Goal: Task Accomplishment & Management: Contribute content

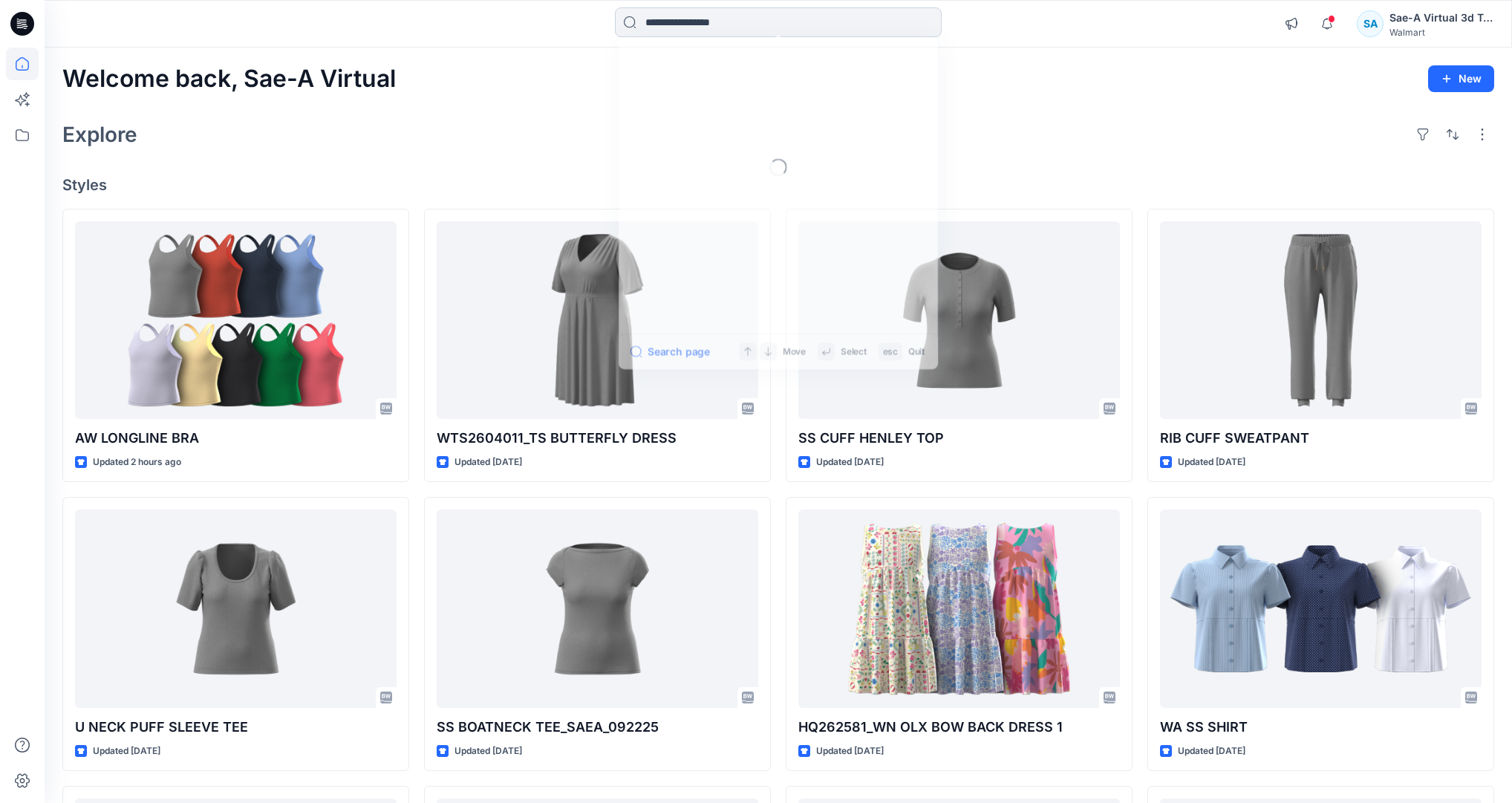
click at [684, 24] on input at bounding box center [778, 22] width 327 height 29
paste input "******"
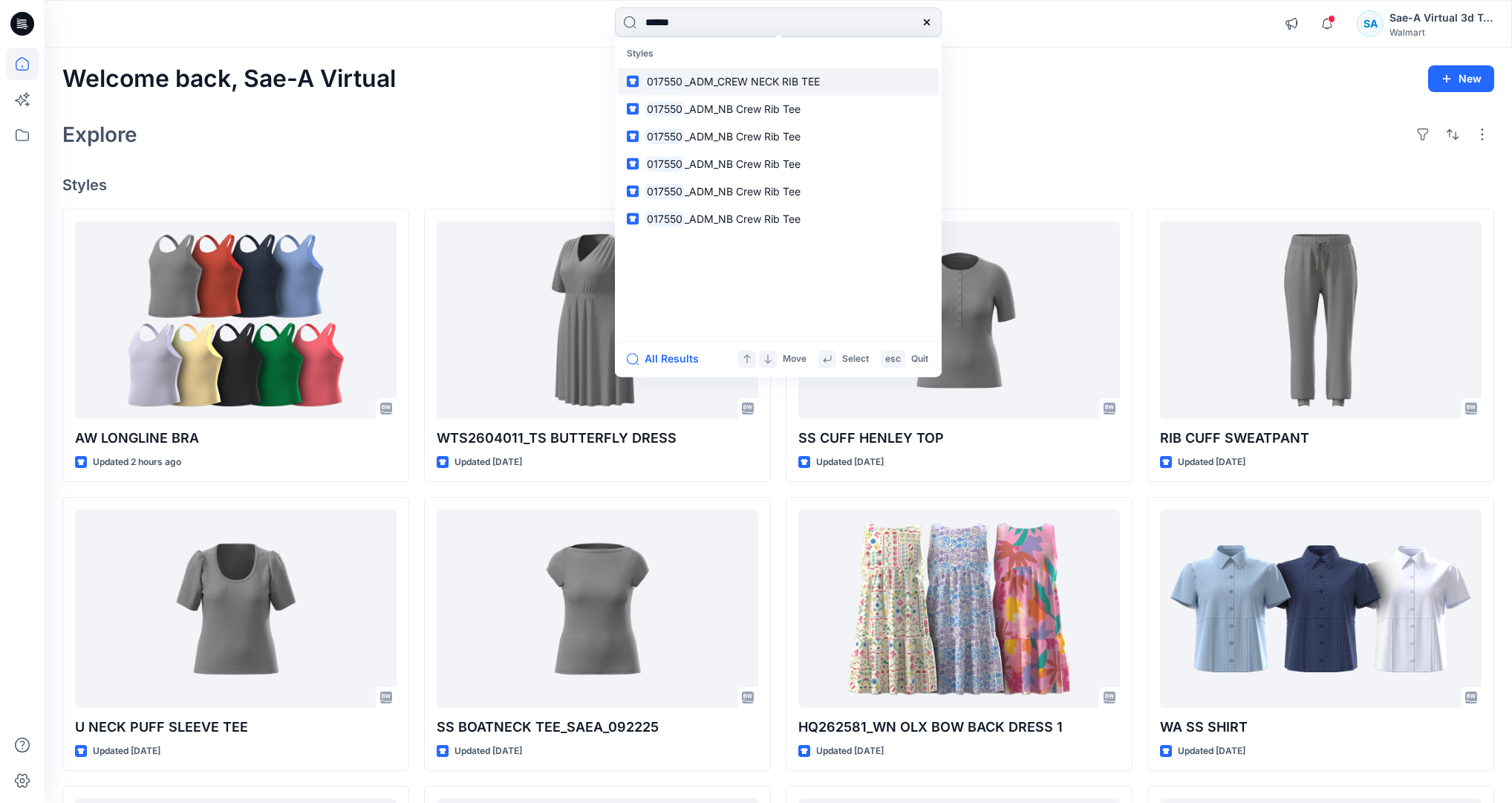
type input "******"
click at [786, 84] on span "_ADM_CREW NECK RIB TEE" at bounding box center [752, 81] width 135 height 12
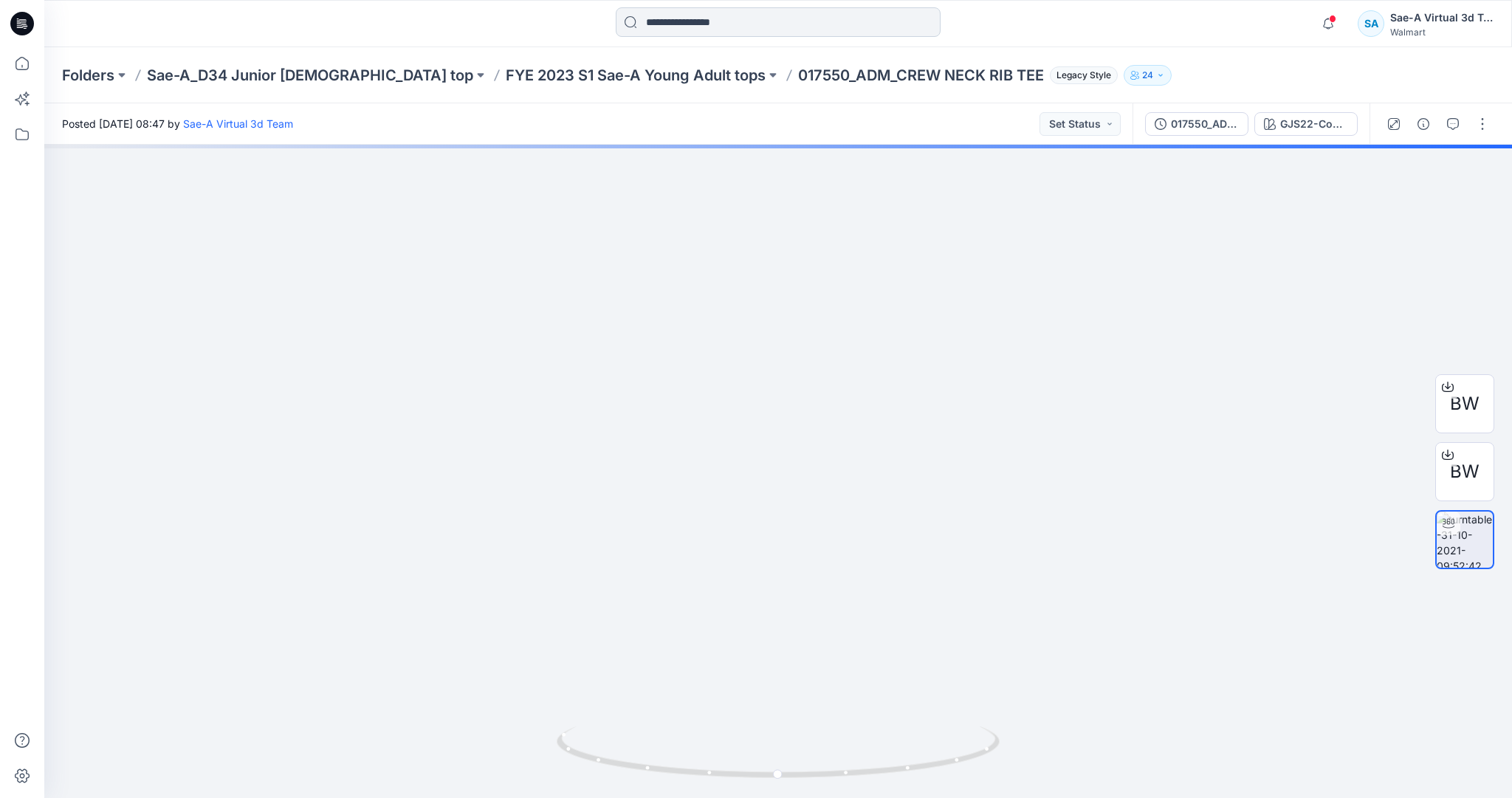
click at [684, 27] on input at bounding box center [778, 22] width 325 height 29
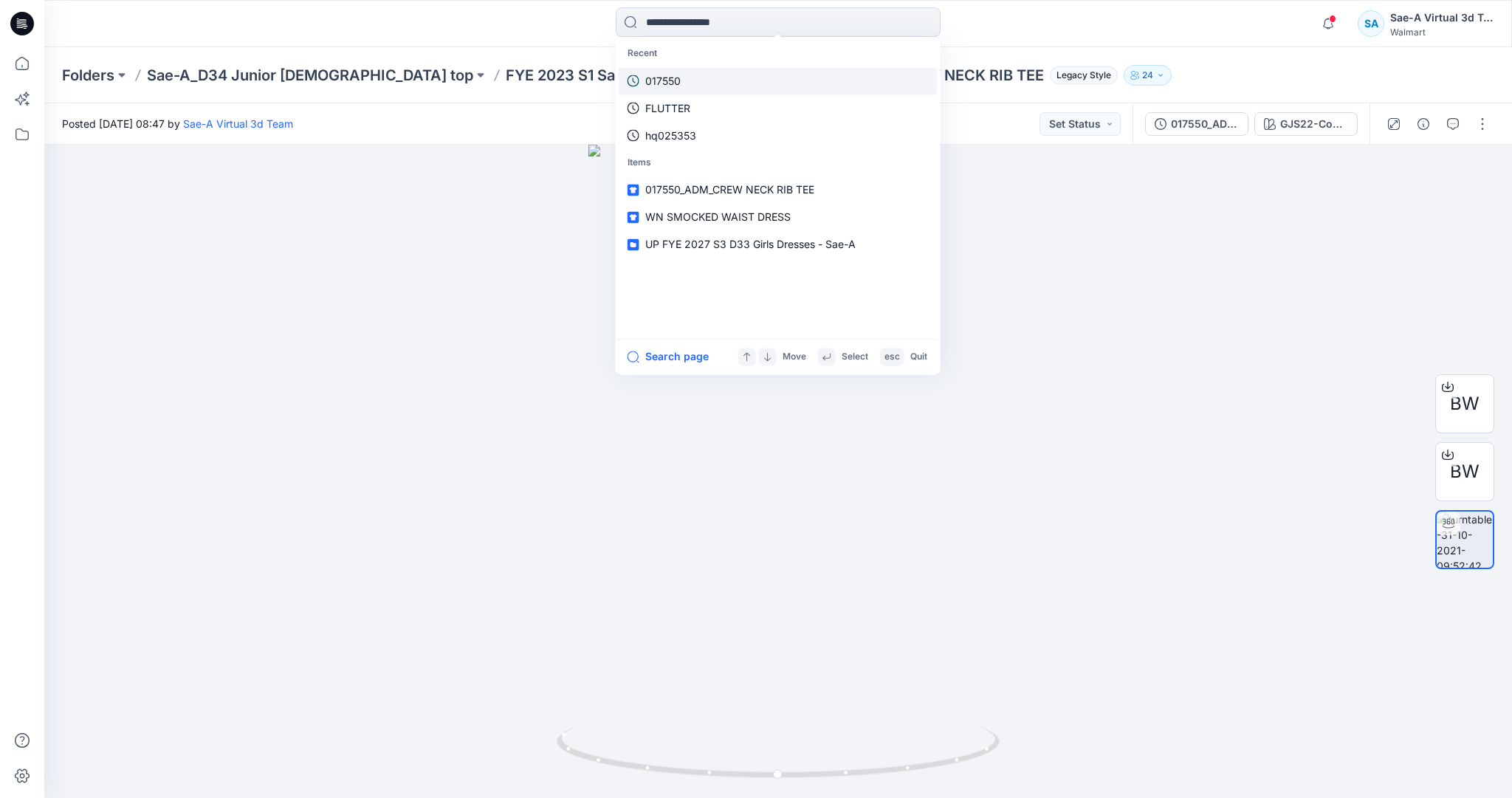
click at [712, 73] on link "017550" at bounding box center [778, 81] width 319 height 28
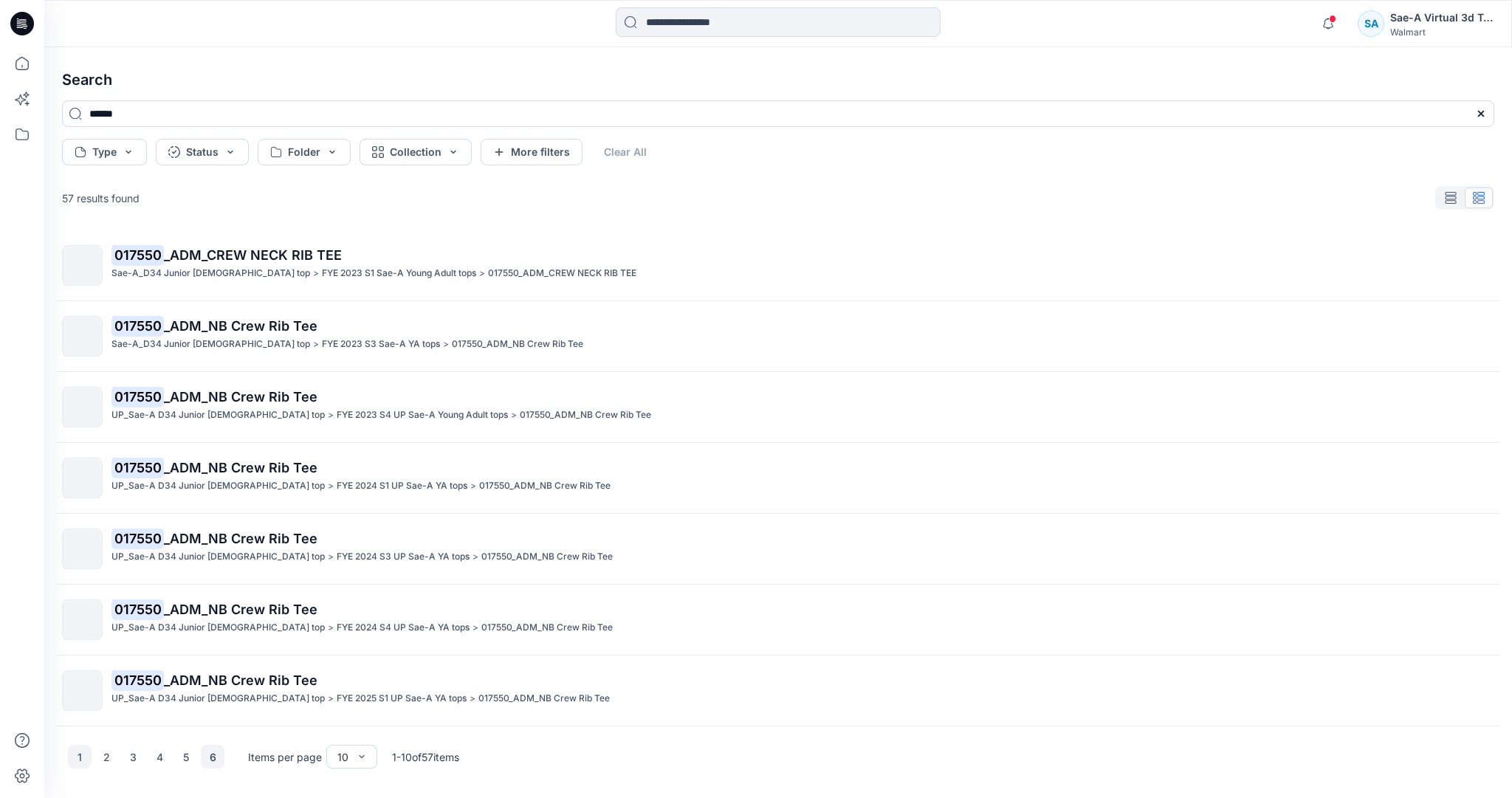
click at [206, 759] on button "6" at bounding box center [212, 756] width 24 height 24
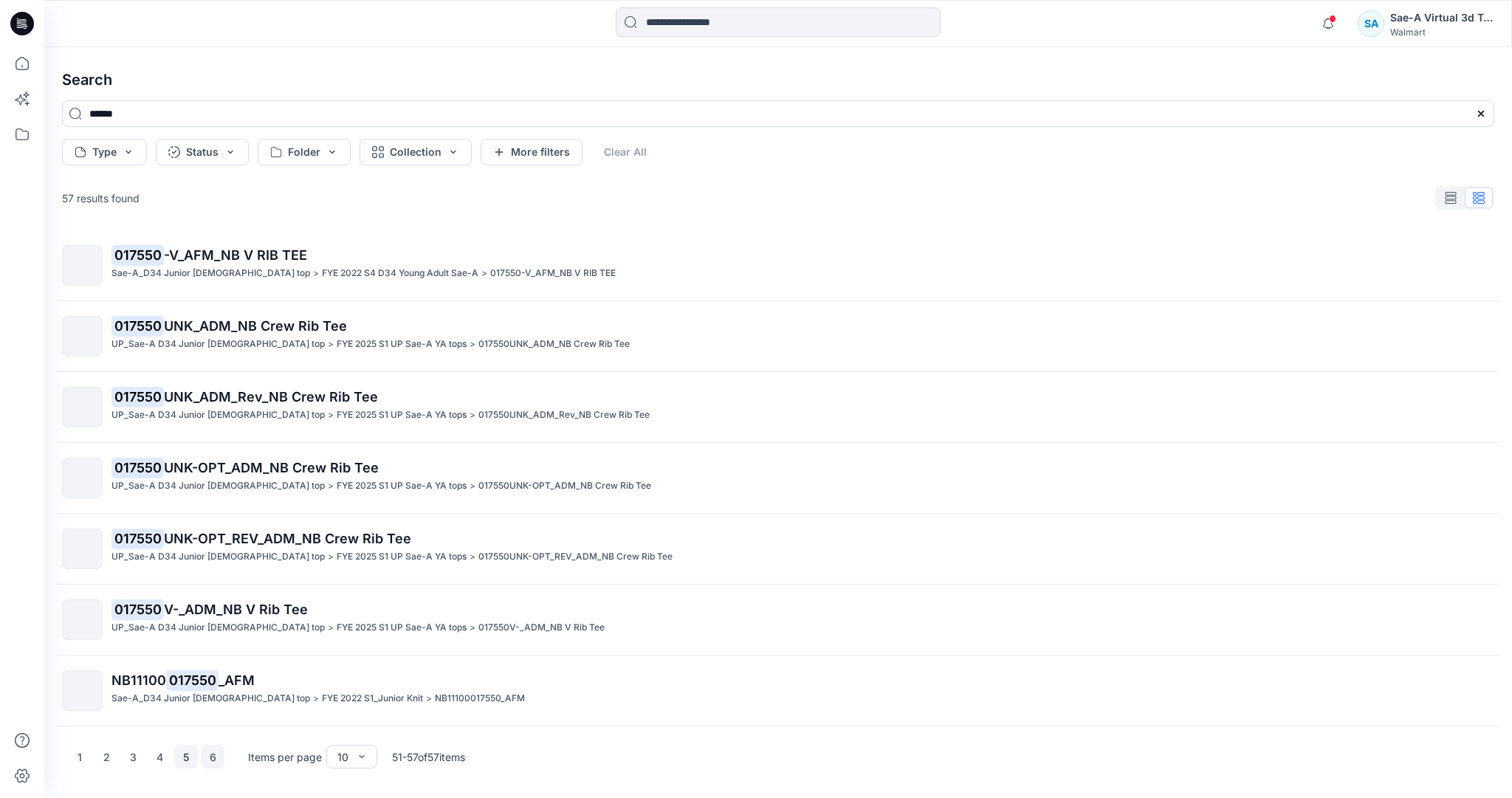
click at [188, 756] on button "5" at bounding box center [186, 756] width 24 height 24
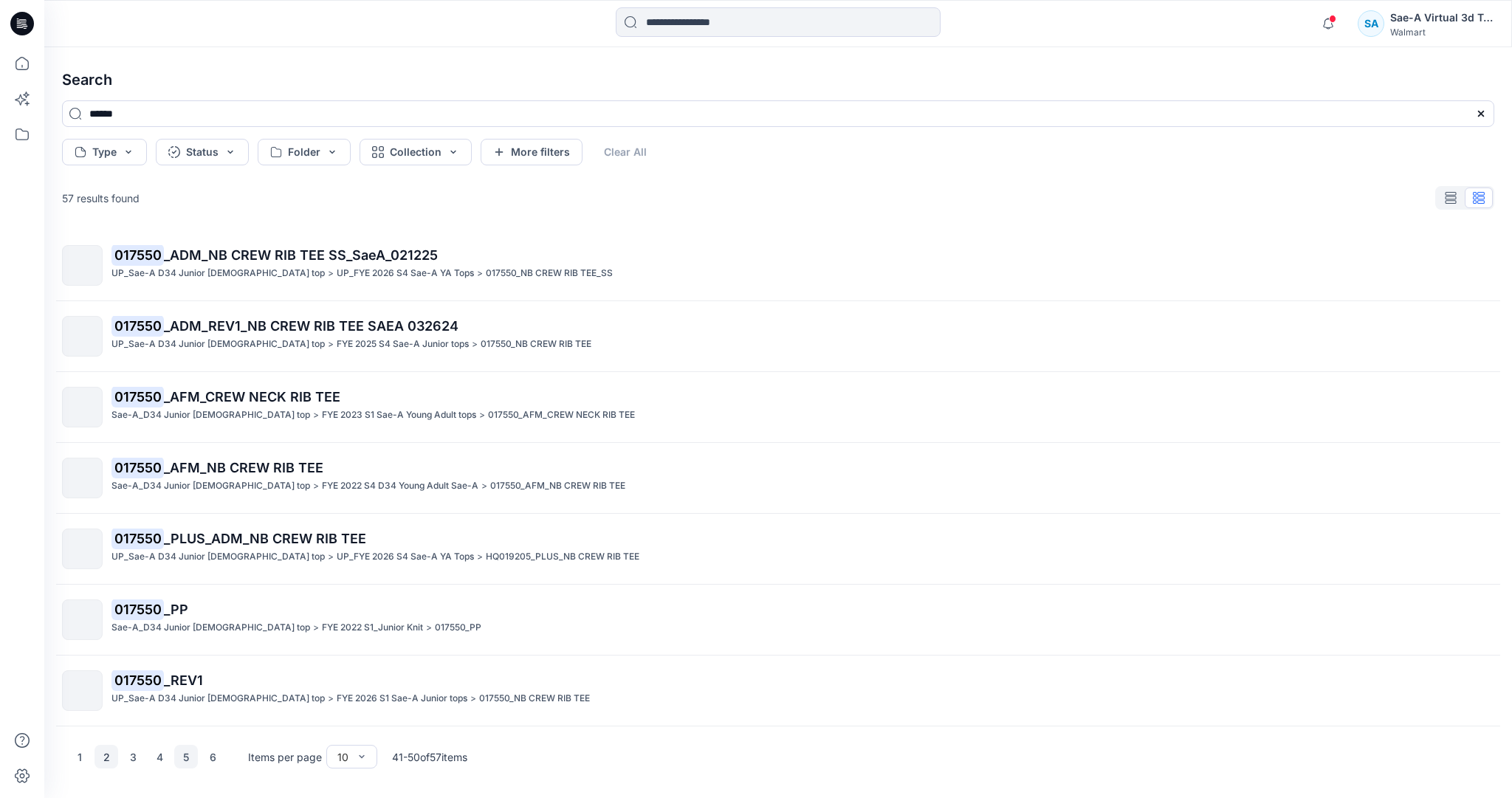
click at [109, 756] on button "2" at bounding box center [106, 756] width 24 height 24
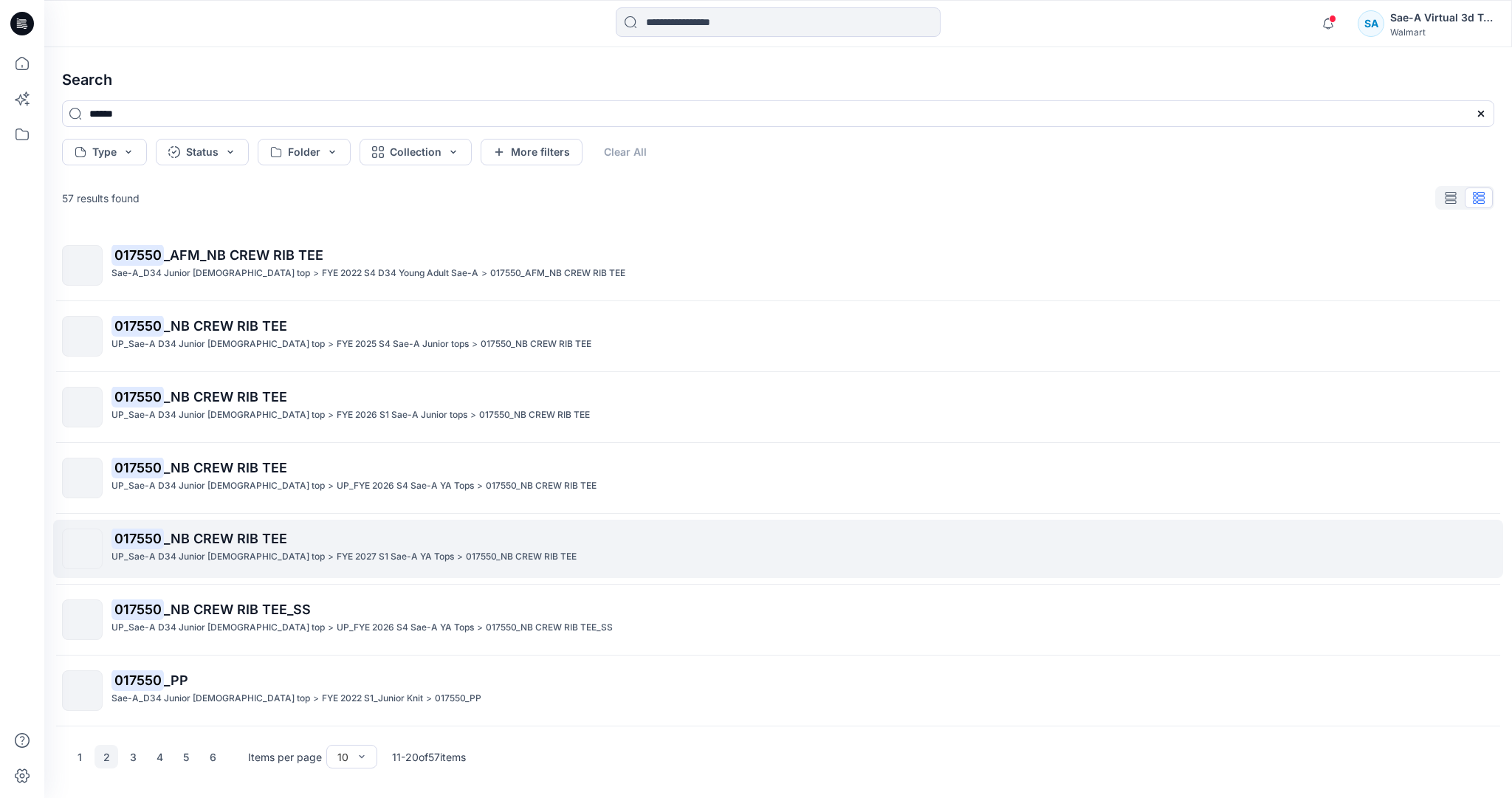
click at [244, 534] on span "_NB CREW RIB TEE" at bounding box center [225, 539] width 123 height 15
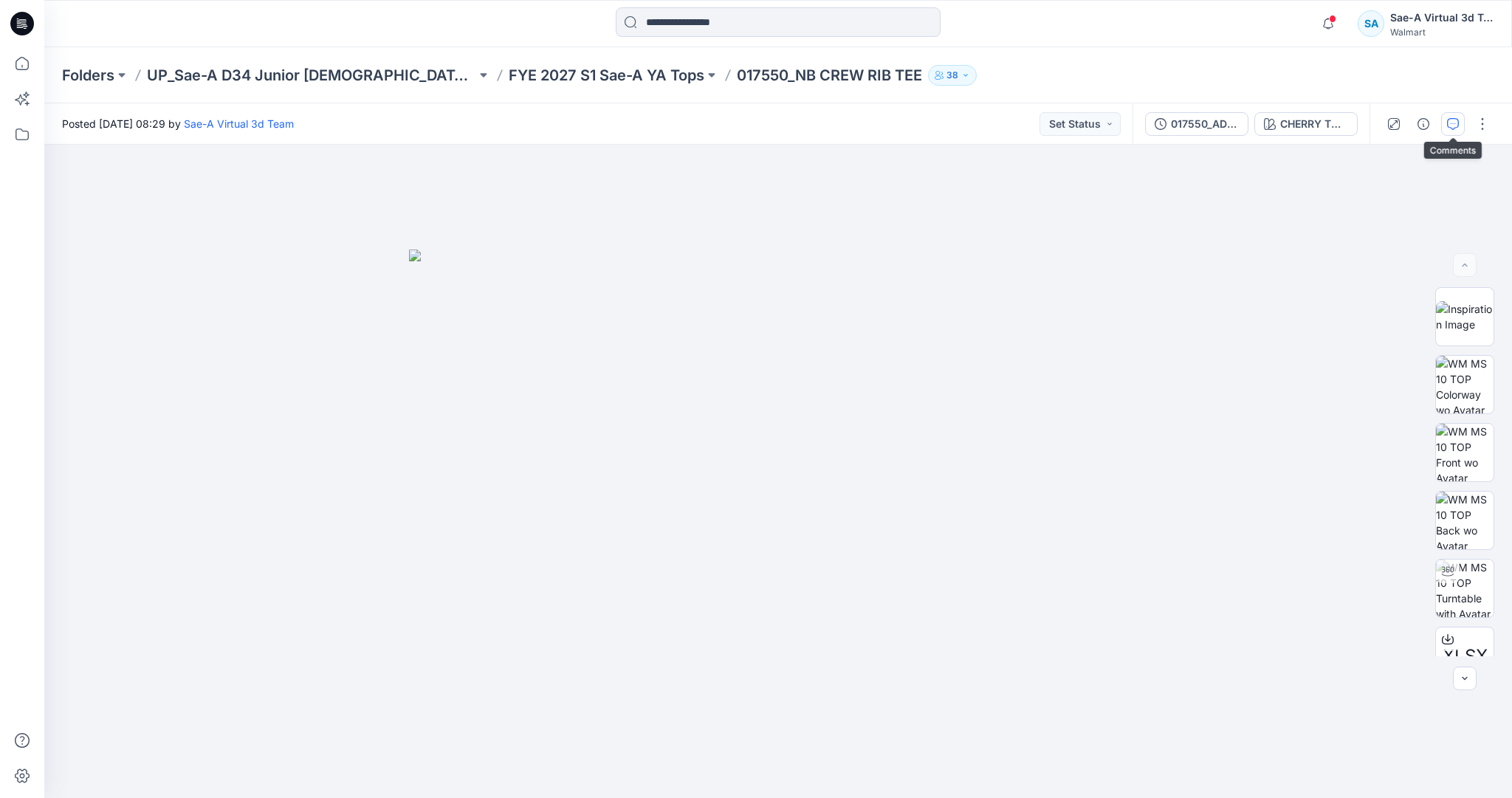
click at [1451, 125] on icon "button" at bounding box center [1452, 124] width 12 height 12
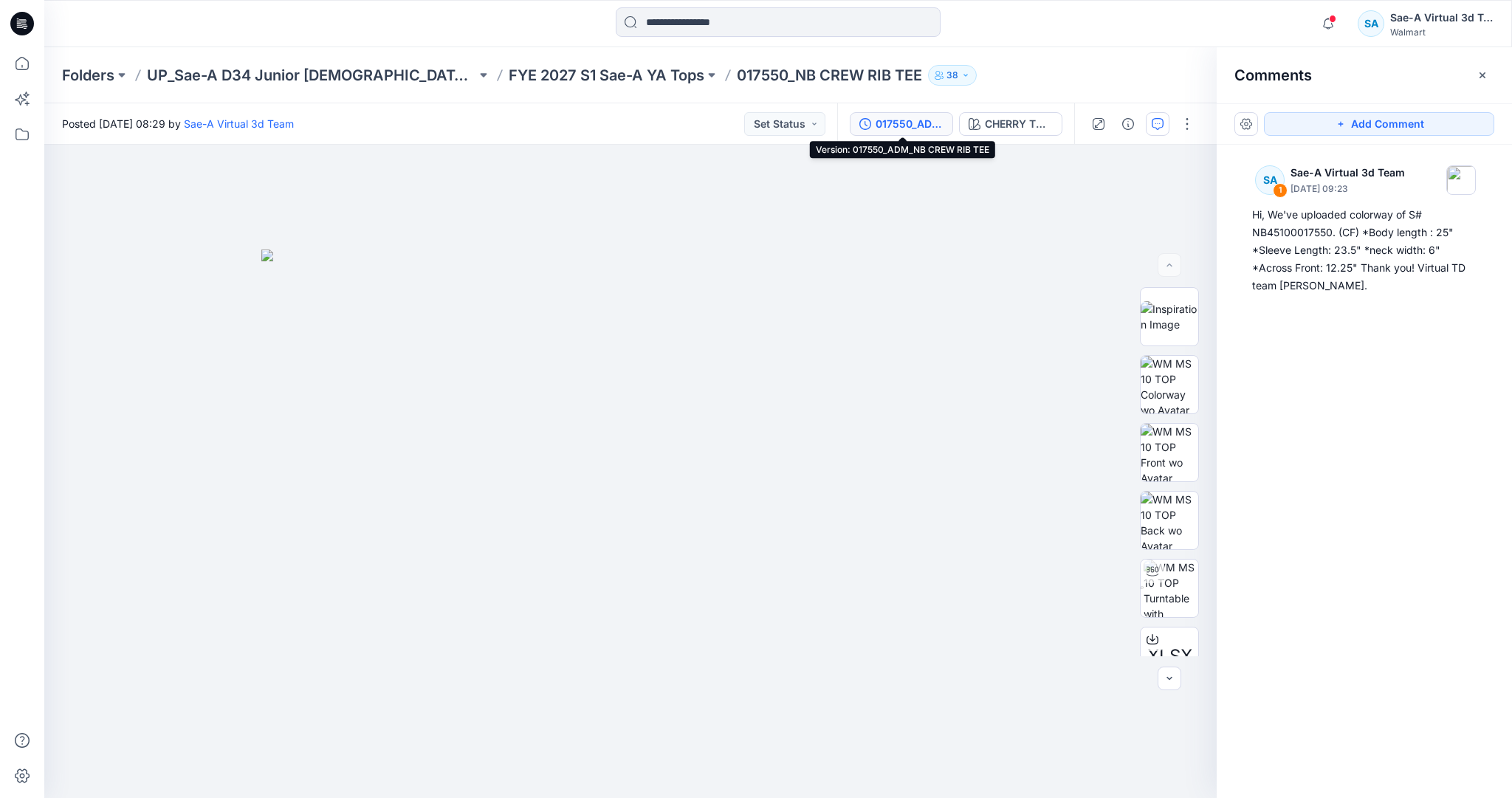
click at [927, 117] on div "017550_ADM_NB CREW RIB TEE" at bounding box center [909, 124] width 68 height 16
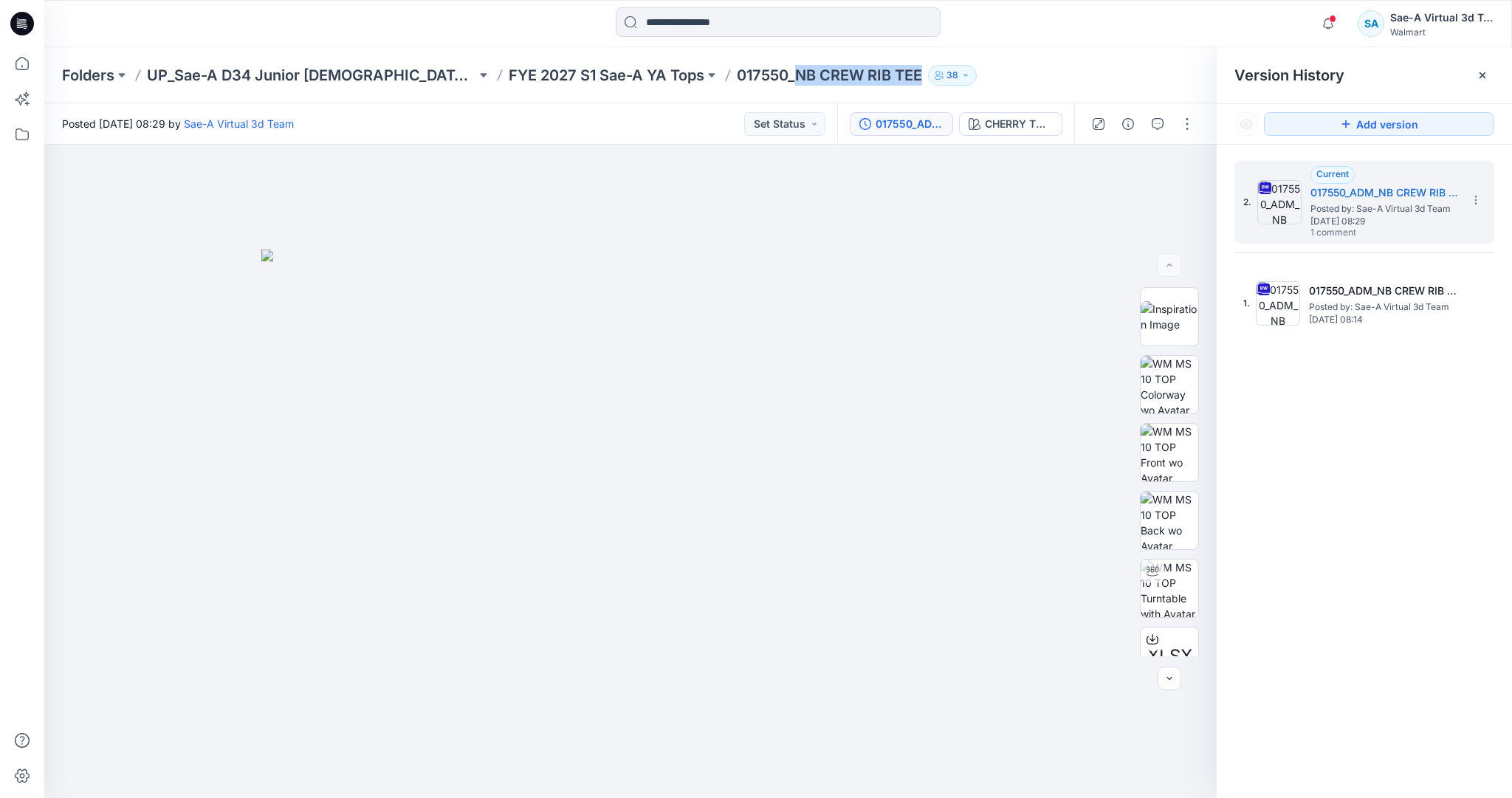
drag, startPoint x: 694, startPoint y: 77, endPoint x: 823, endPoint y: 79, distance: 129.0
click at [823, 79] on p "017550_NB CREW RIB TEE" at bounding box center [829, 75] width 185 height 21
copy p "NB CREW RIB TEE"
click at [25, 62] on icon at bounding box center [22, 63] width 32 height 32
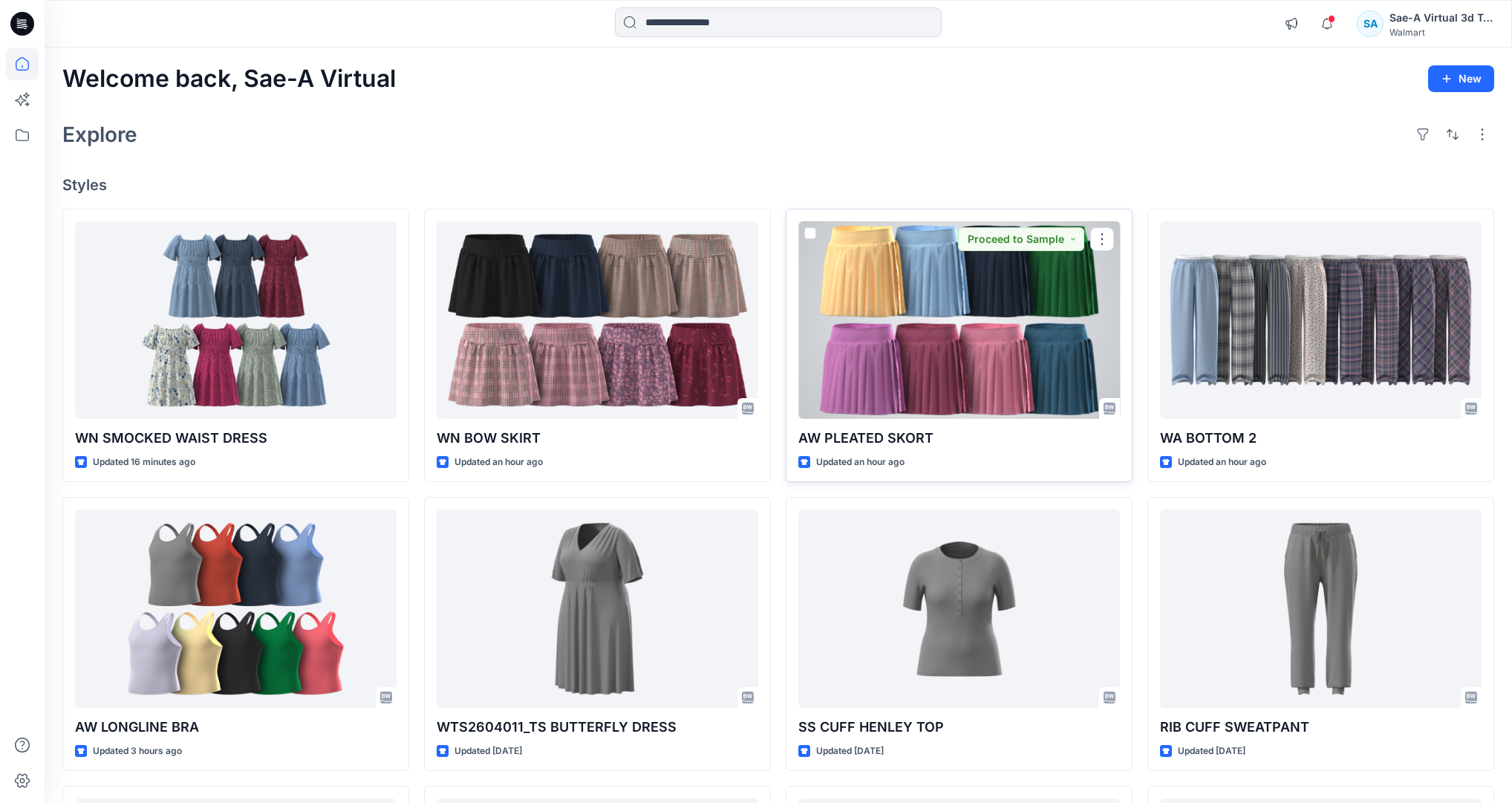
click at [869, 307] on div at bounding box center [959, 319] width 322 height 197
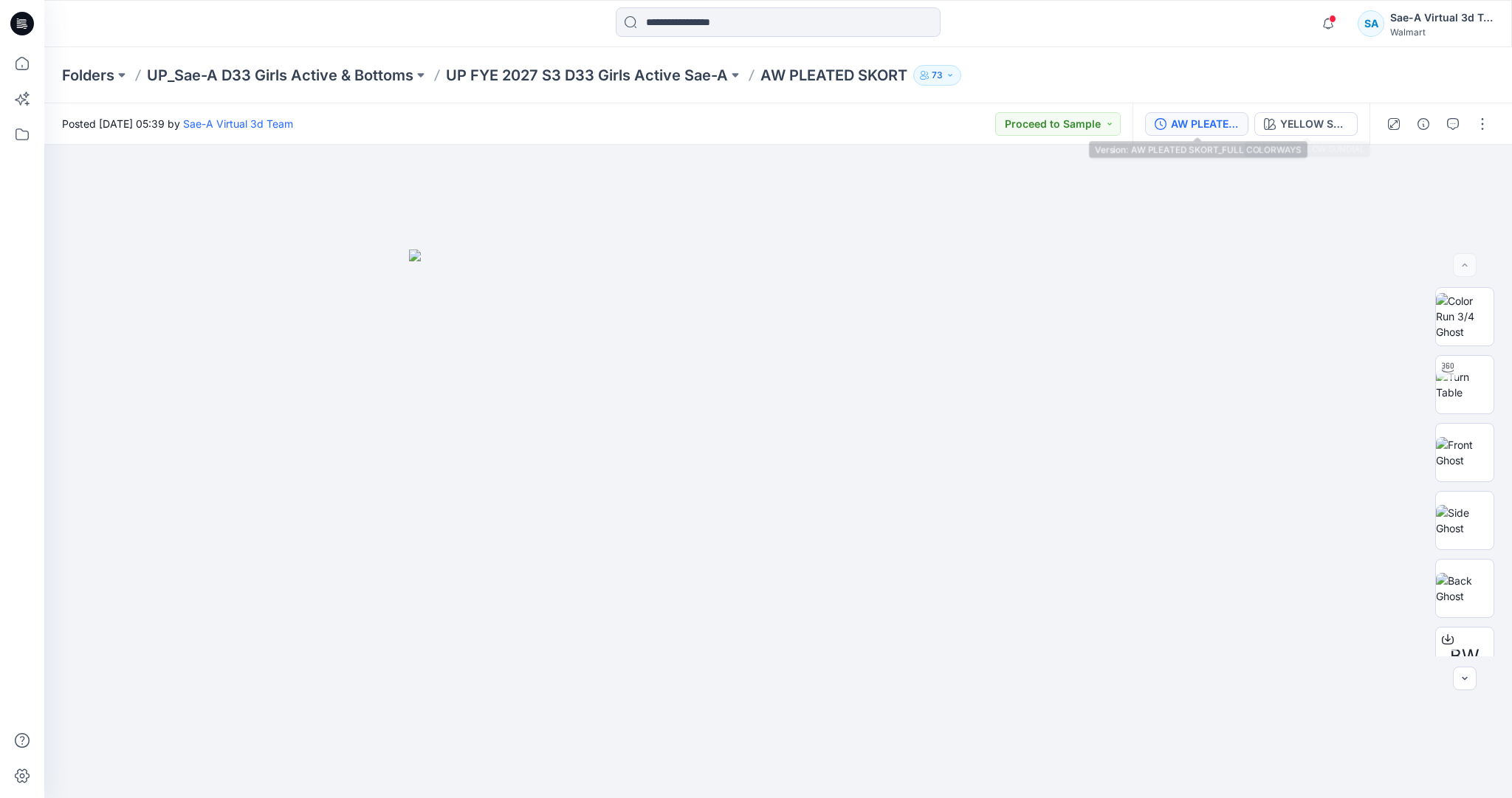
click at [1177, 124] on div "AW PLEATED SKORT_FULL COLORWAYS" at bounding box center [1205, 124] width 68 height 16
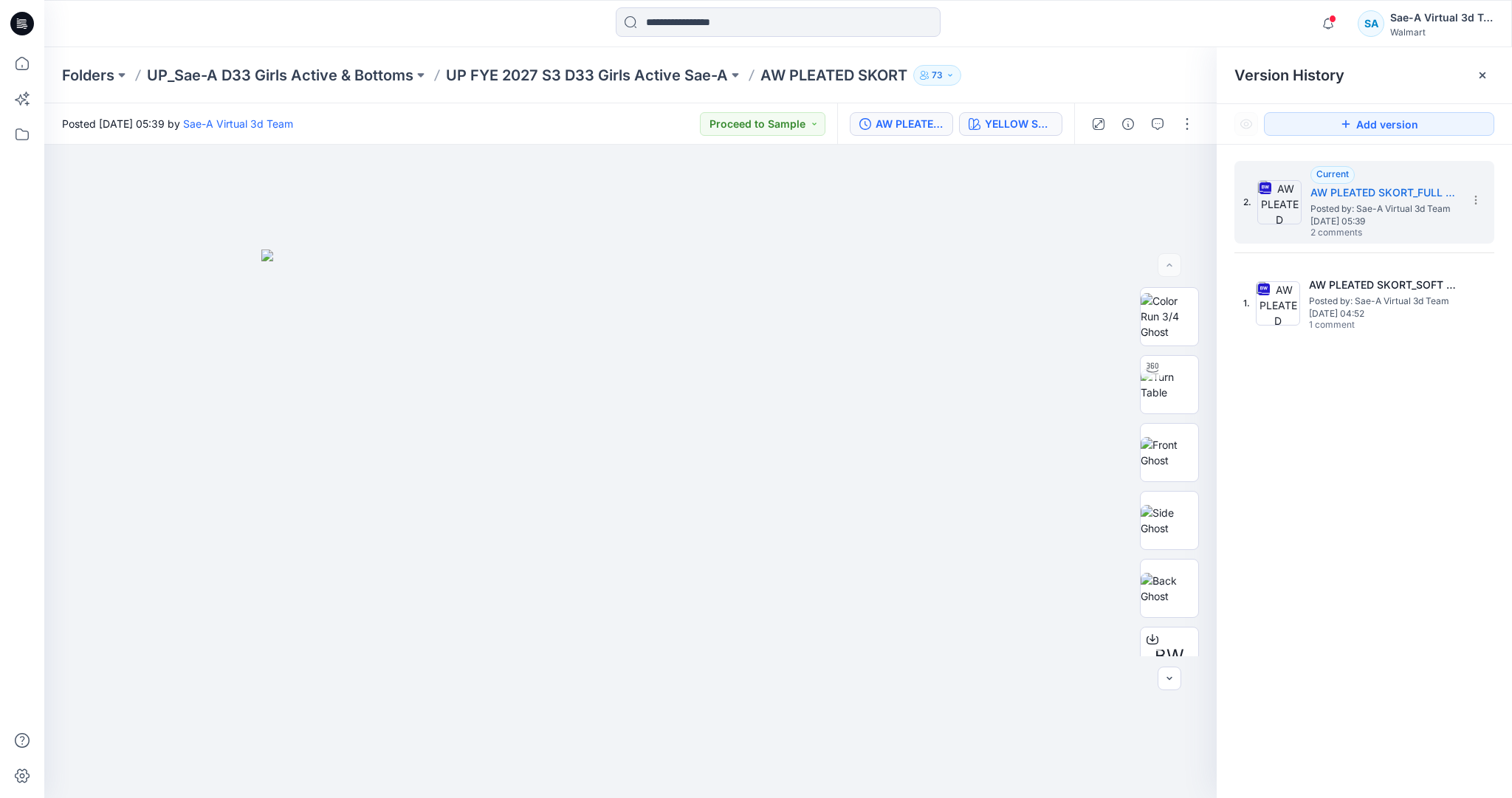
click at [1002, 127] on div "YELLOW SUNDIAL" at bounding box center [1019, 124] width 68 height 16
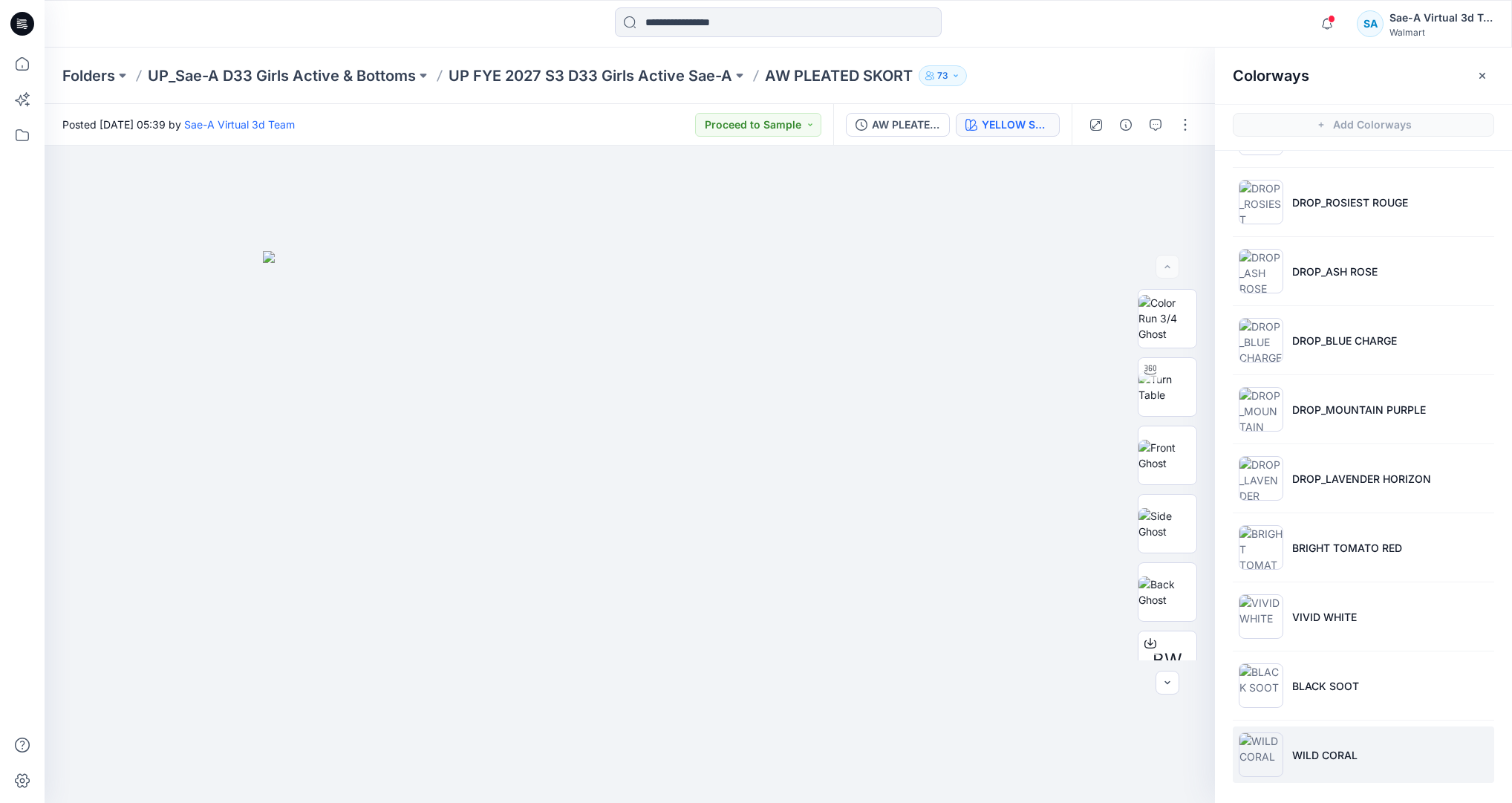
click at [1266, 769] on img at bounding box center [1261, 755] width 45 height 45
click at [1179, 128] on button "button" at bounding box center [1185, 125] width 24 height 24
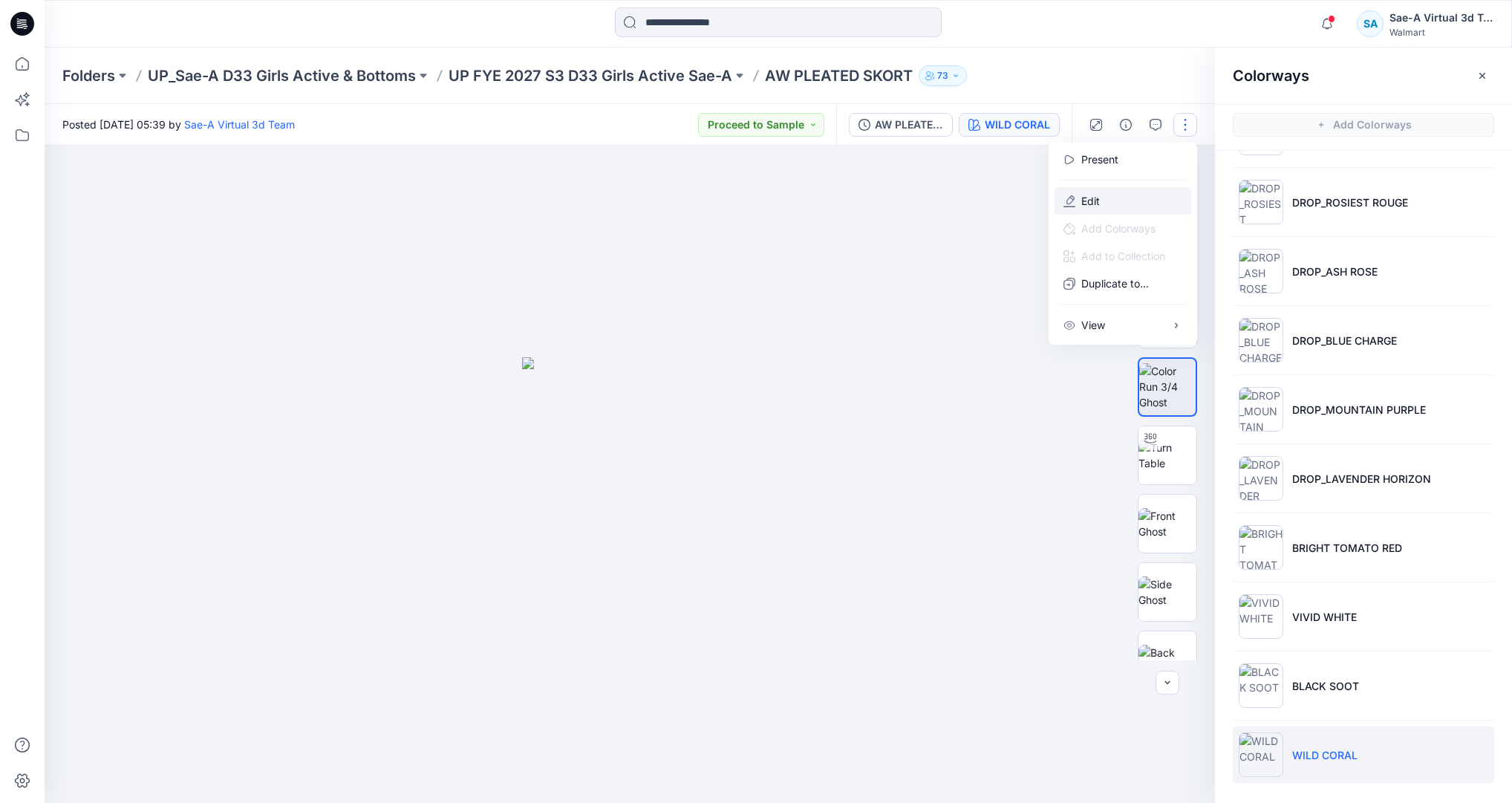
click at [1108, 202] on button "Edit" at bounding box center [1123, 201] width 137 height 28
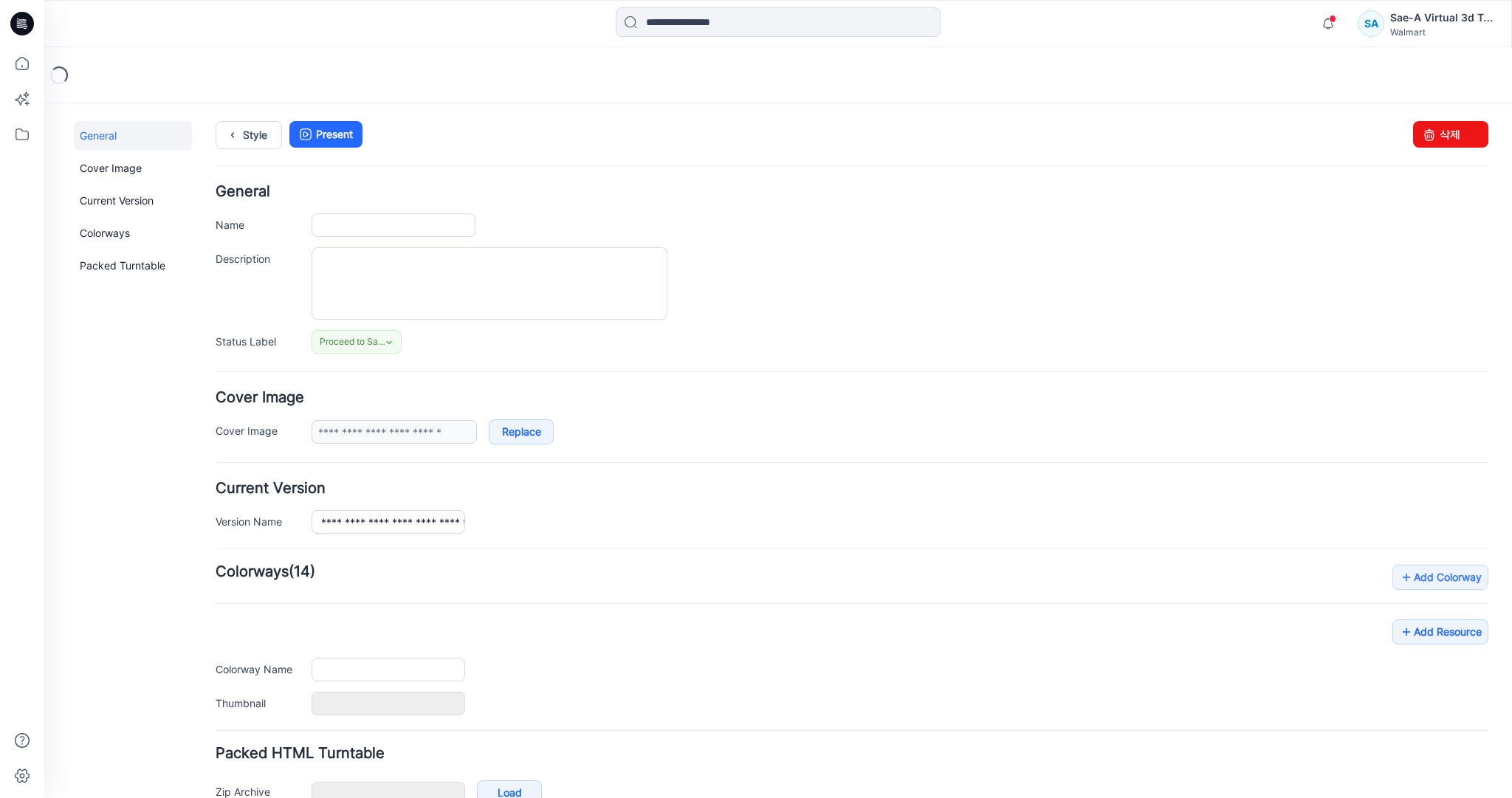
type input "**********"
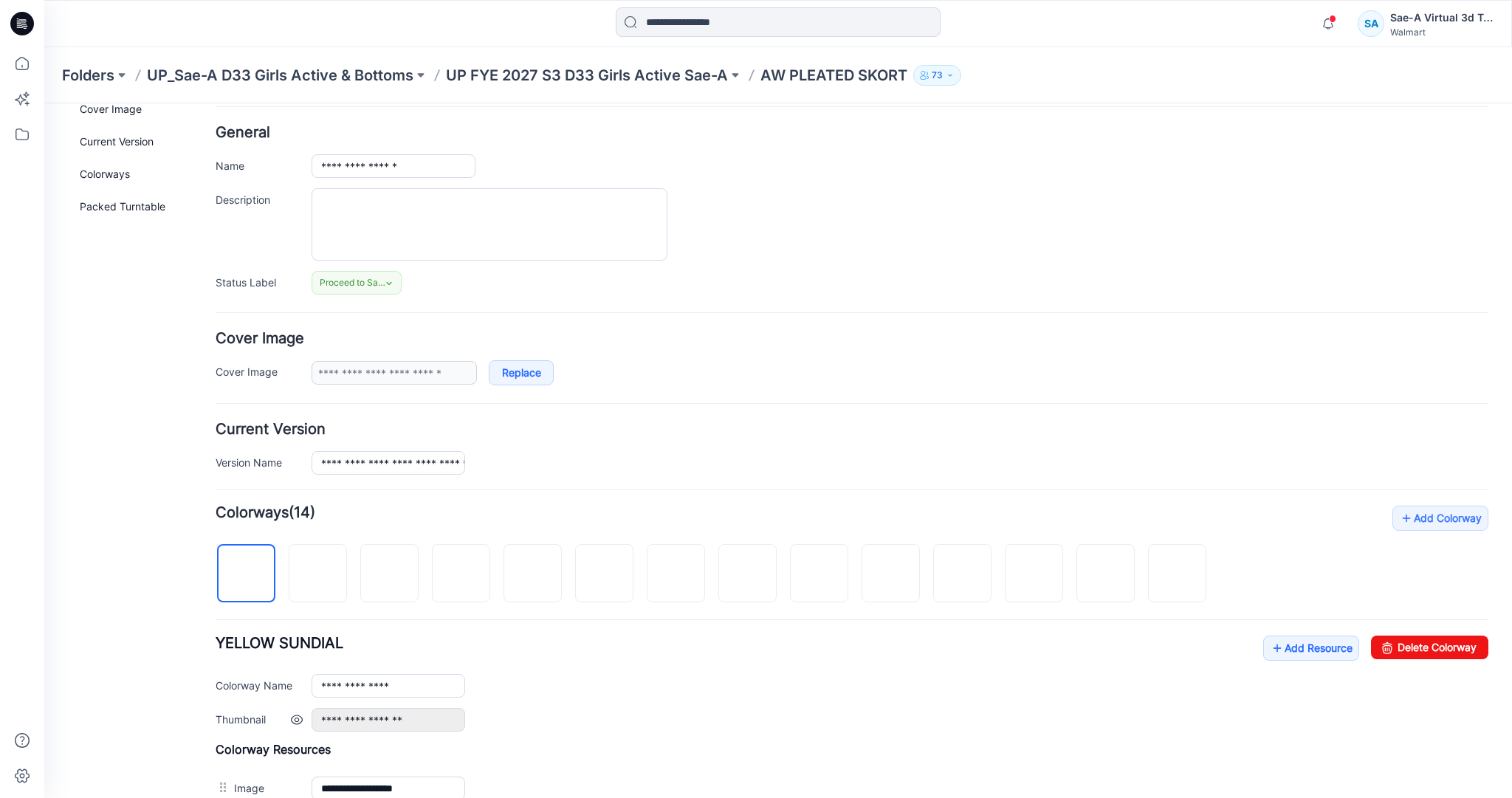
scroll to position [401, 0]
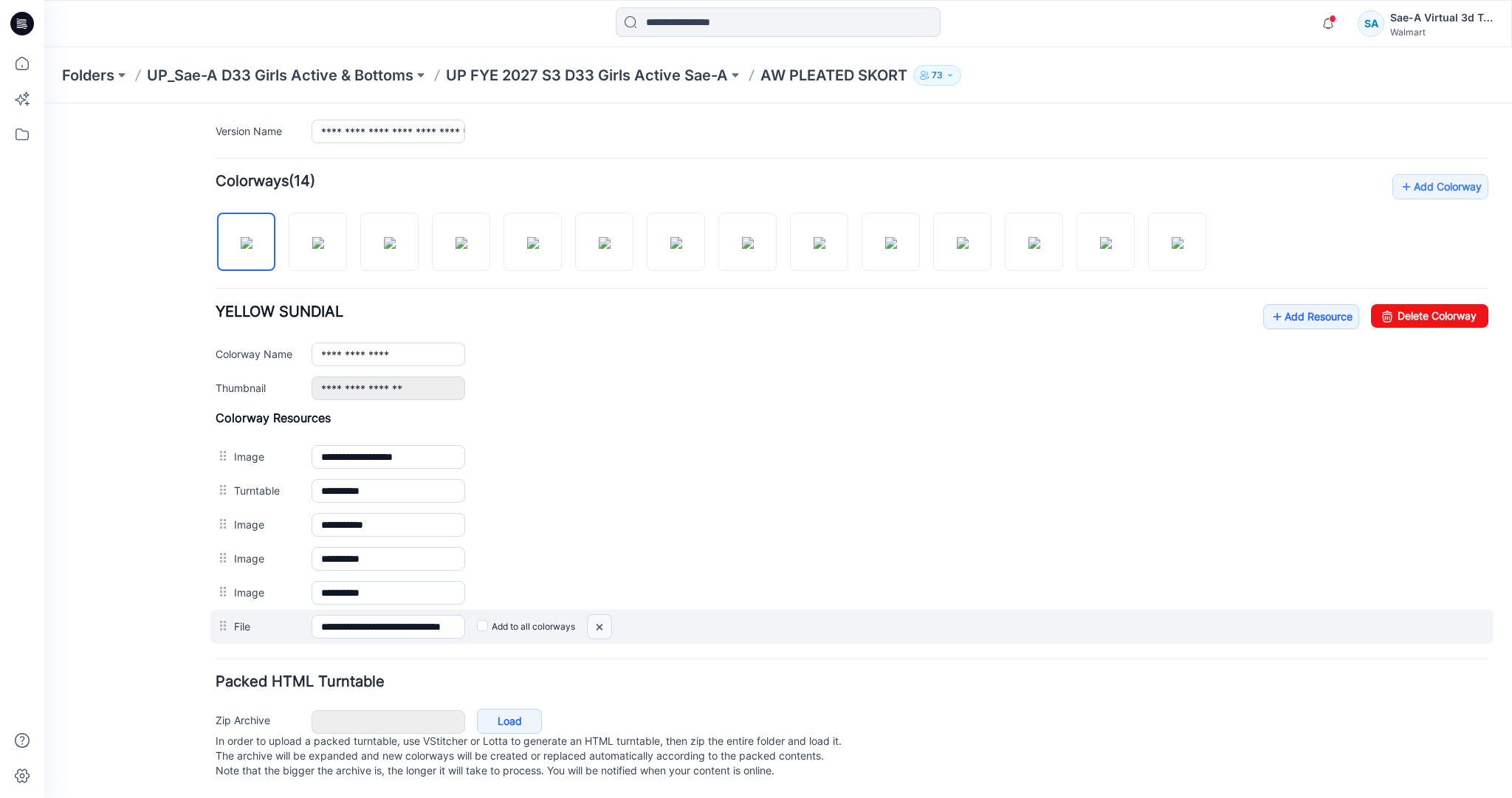
click at [608, 615] on img at bounding box center [599, 627] width 24 height 25
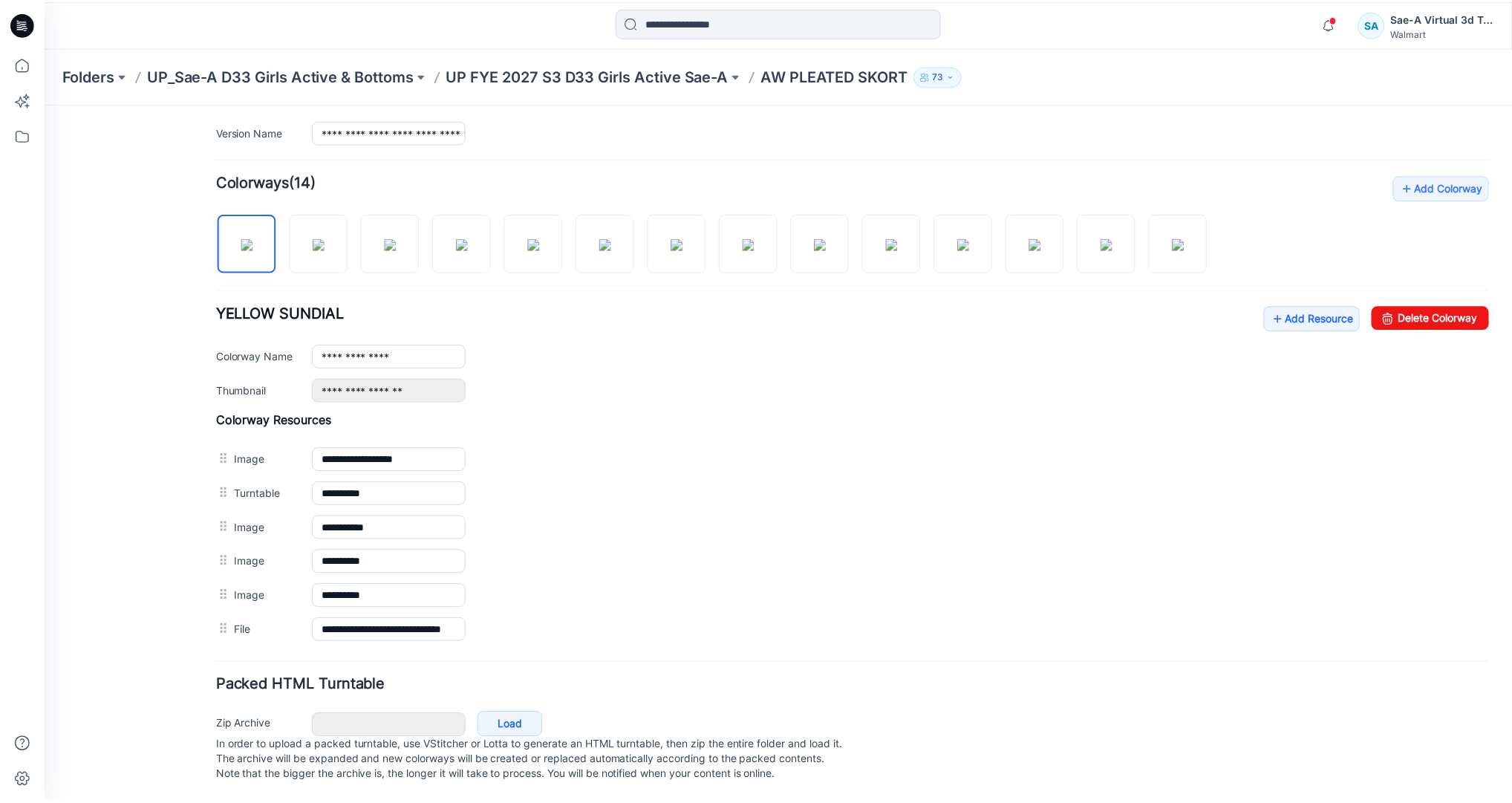
scroll to position [369, 0]
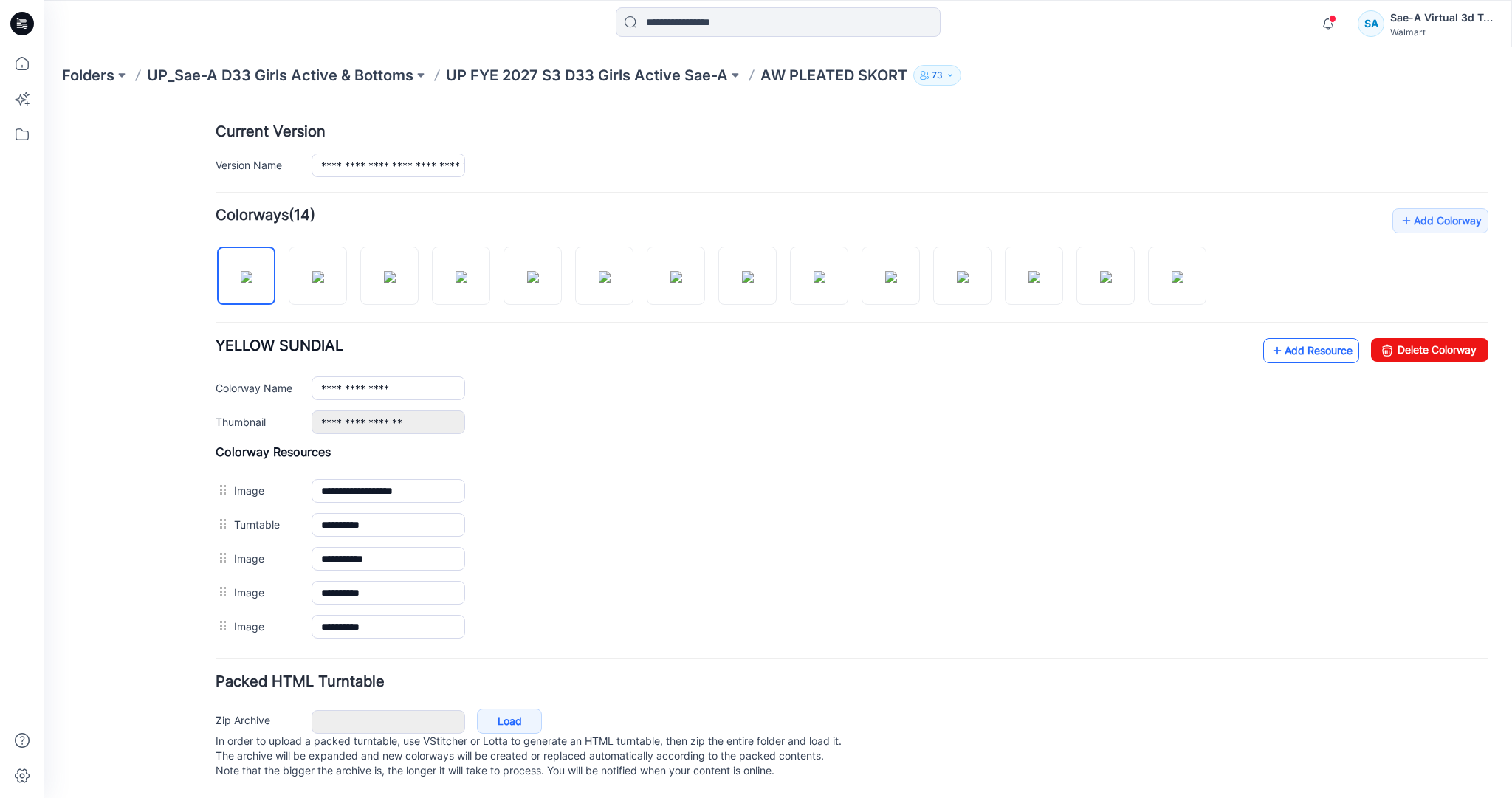
click at [1280, 338] on link "Add Resource" at bounding box center [1311, 351] width 96 height 25
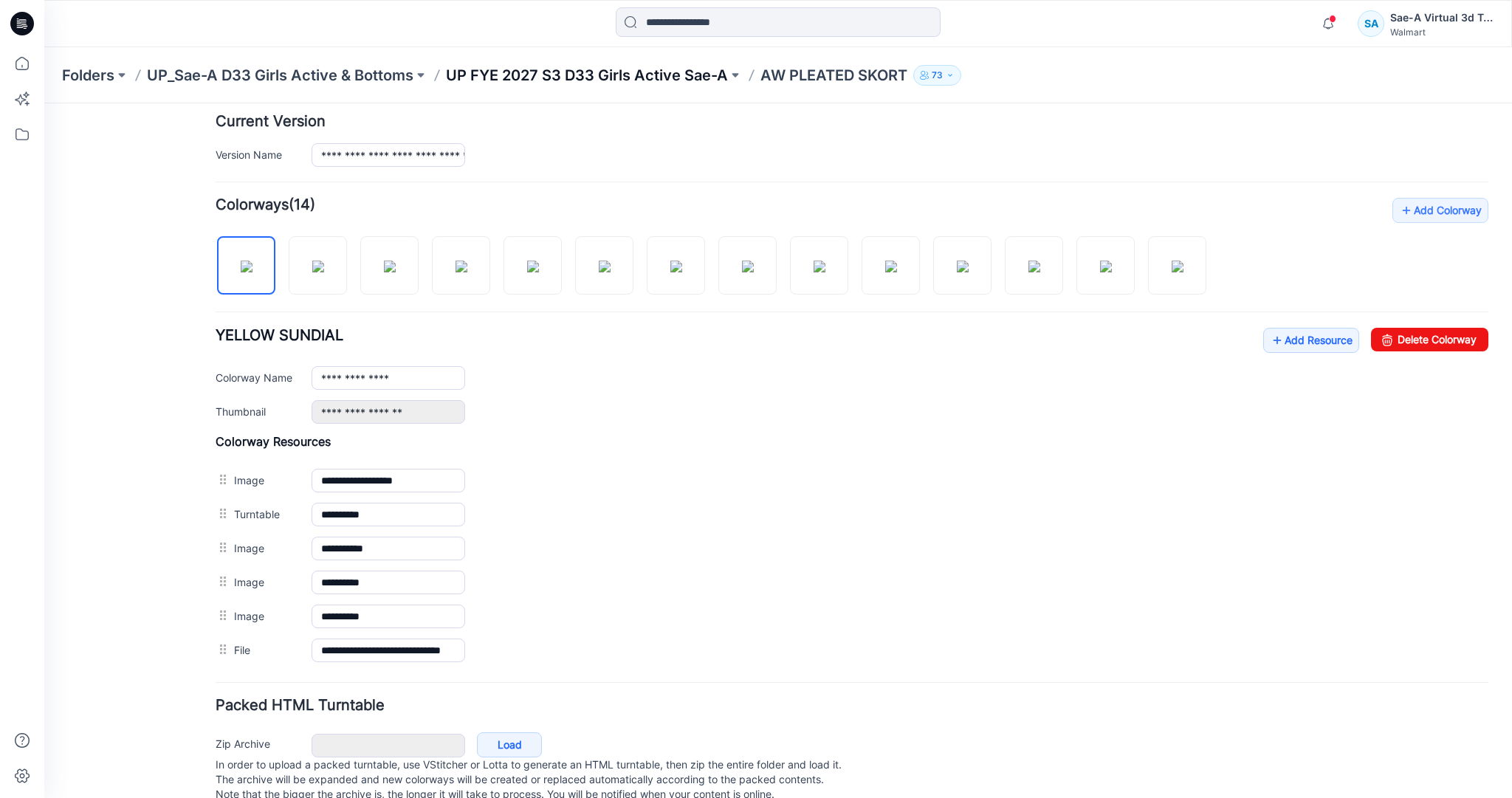
click at [587, 74] on p "UP FYE 2027 S3 D33 Girls Active Sae-A" at bounding box center [587, 75] width 282 height 21
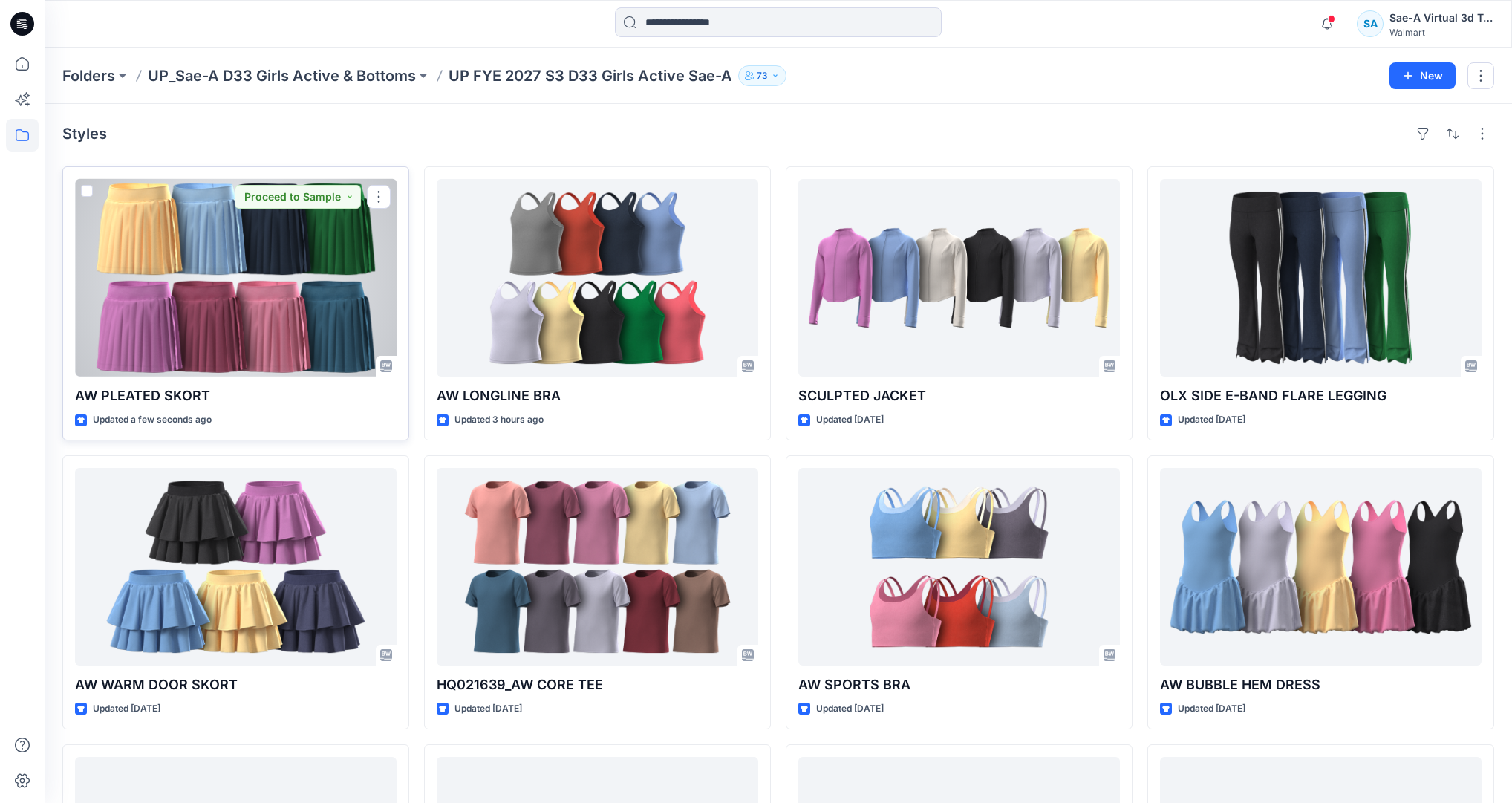
click at [219, 307] on div at bounding box center [236, 277] width 322 height 197
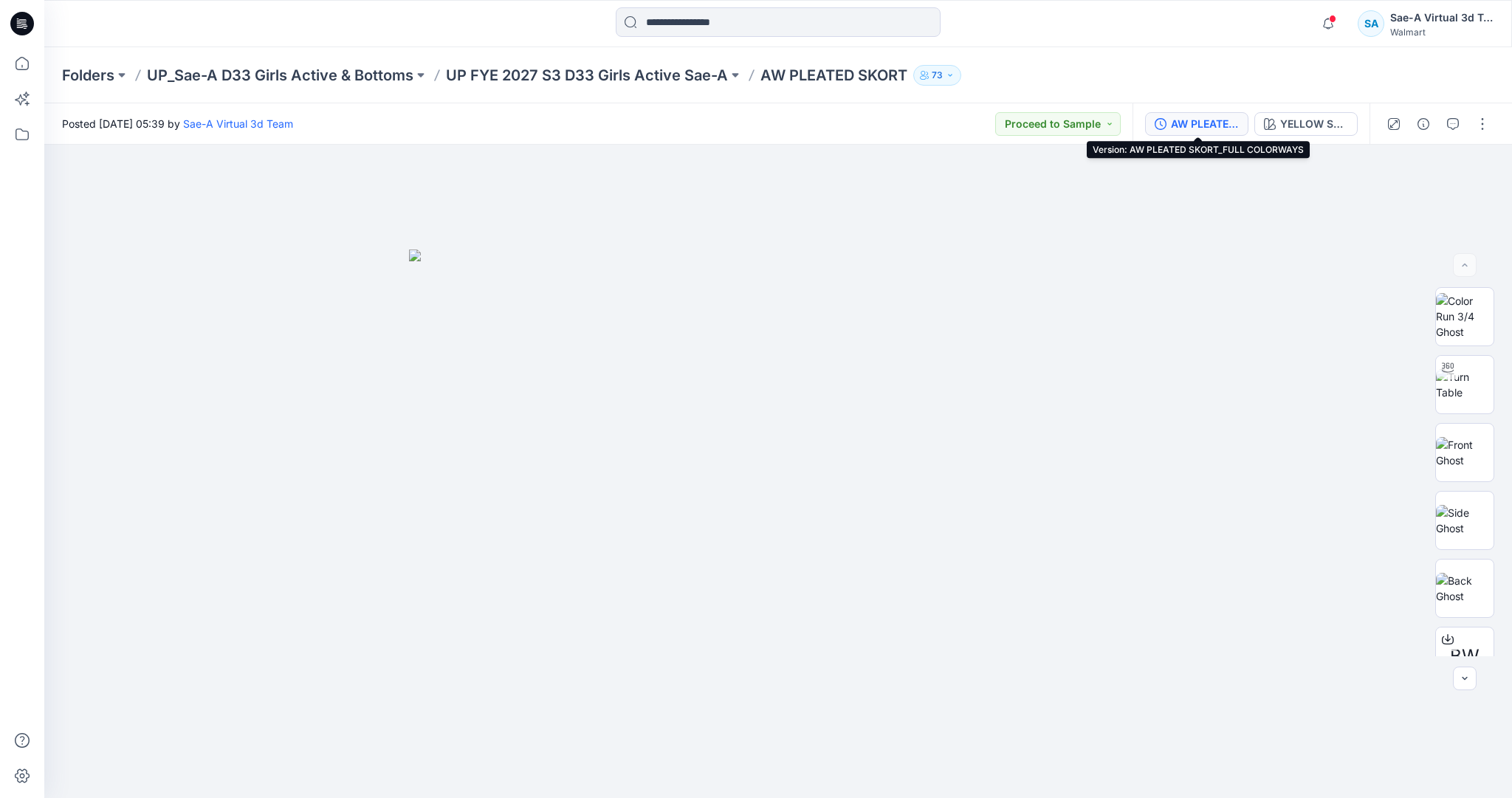
click at [1163, 122] on icon "button" at bounding box center [1160, 124] width 12 height 12
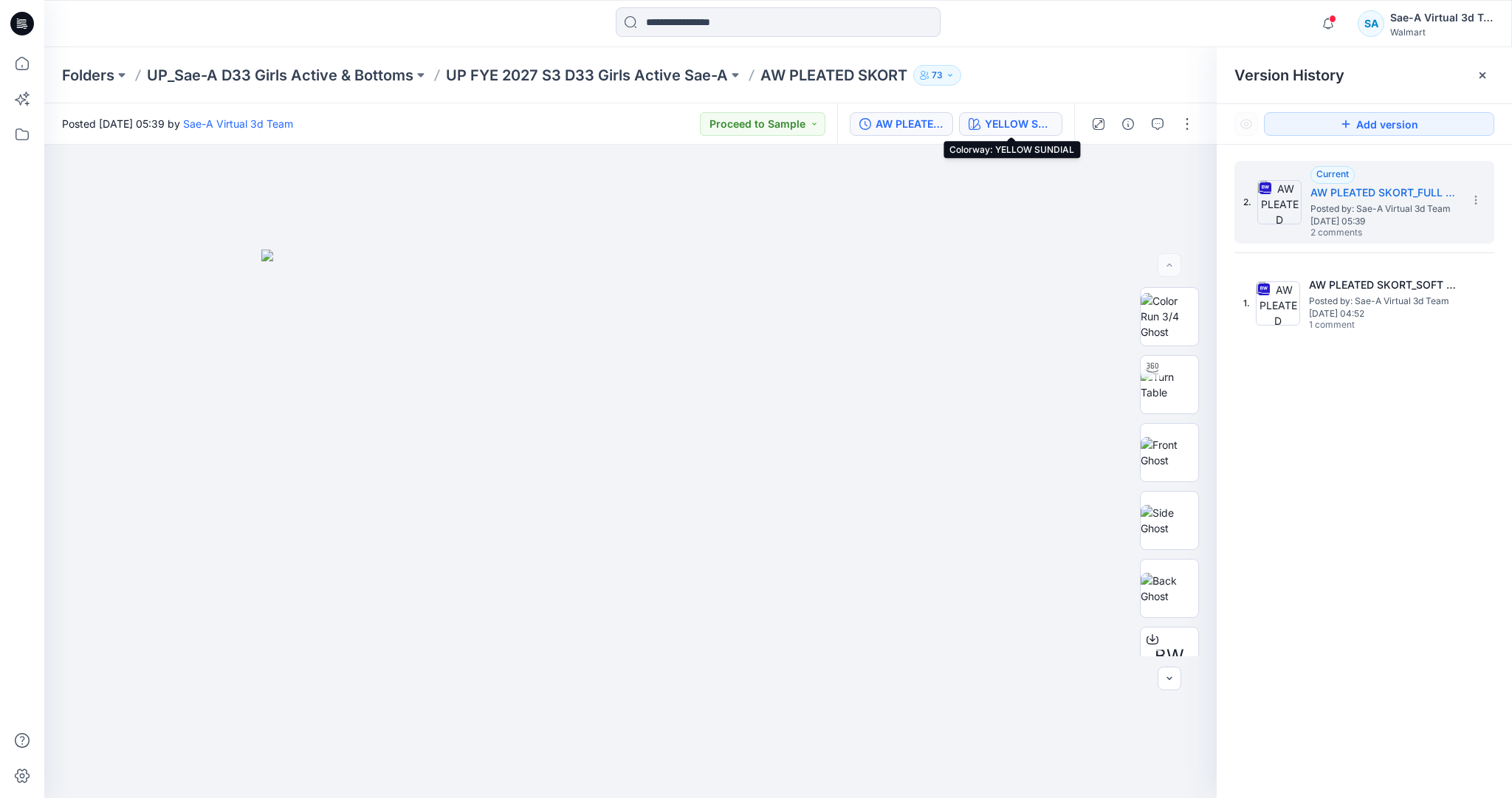
click at [1005, 128] on div "YELLOW SUNDIAL" at bounding box center [1019, 124] width 68 height 16
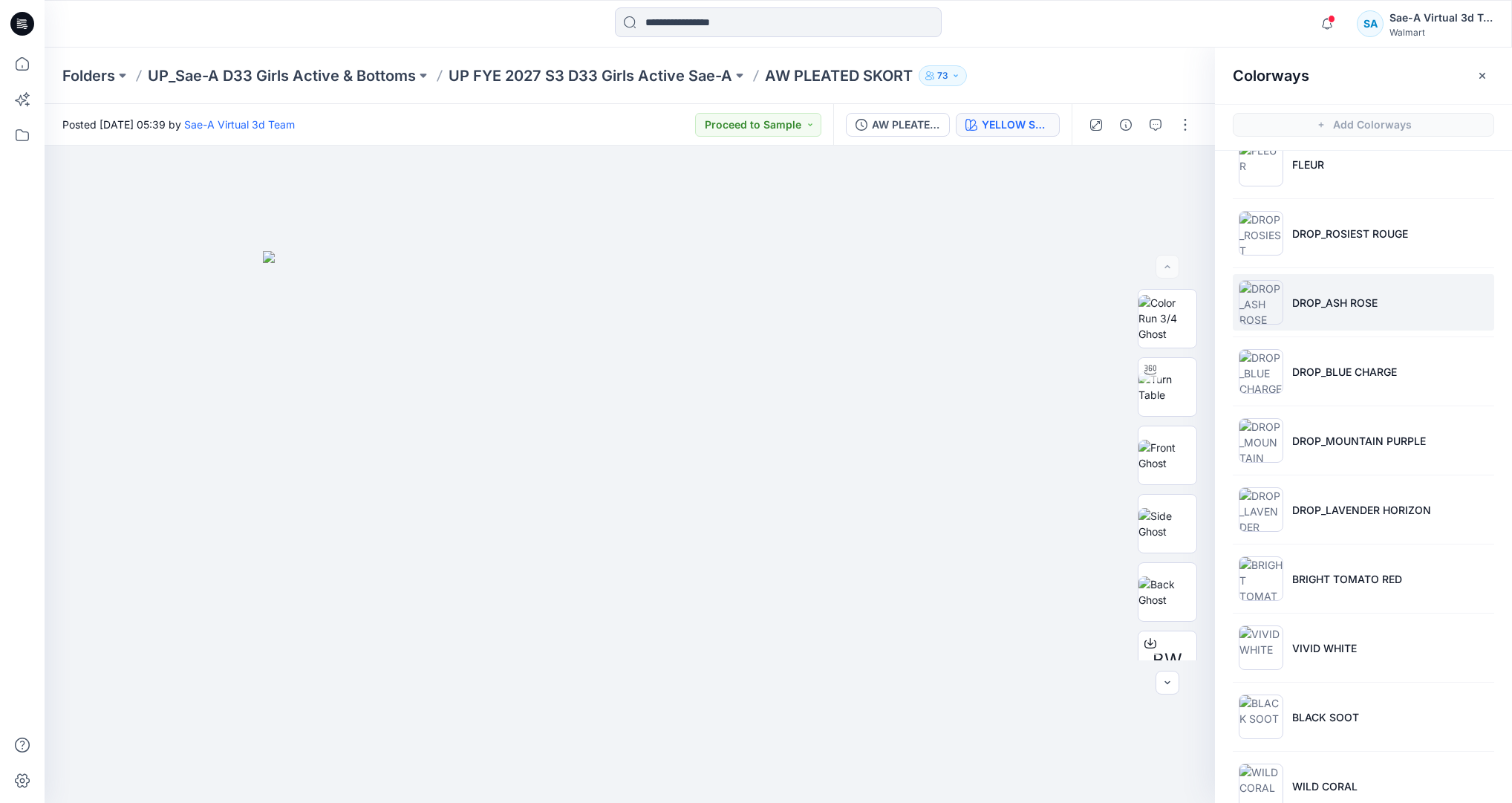
scroll to position [337, 0]
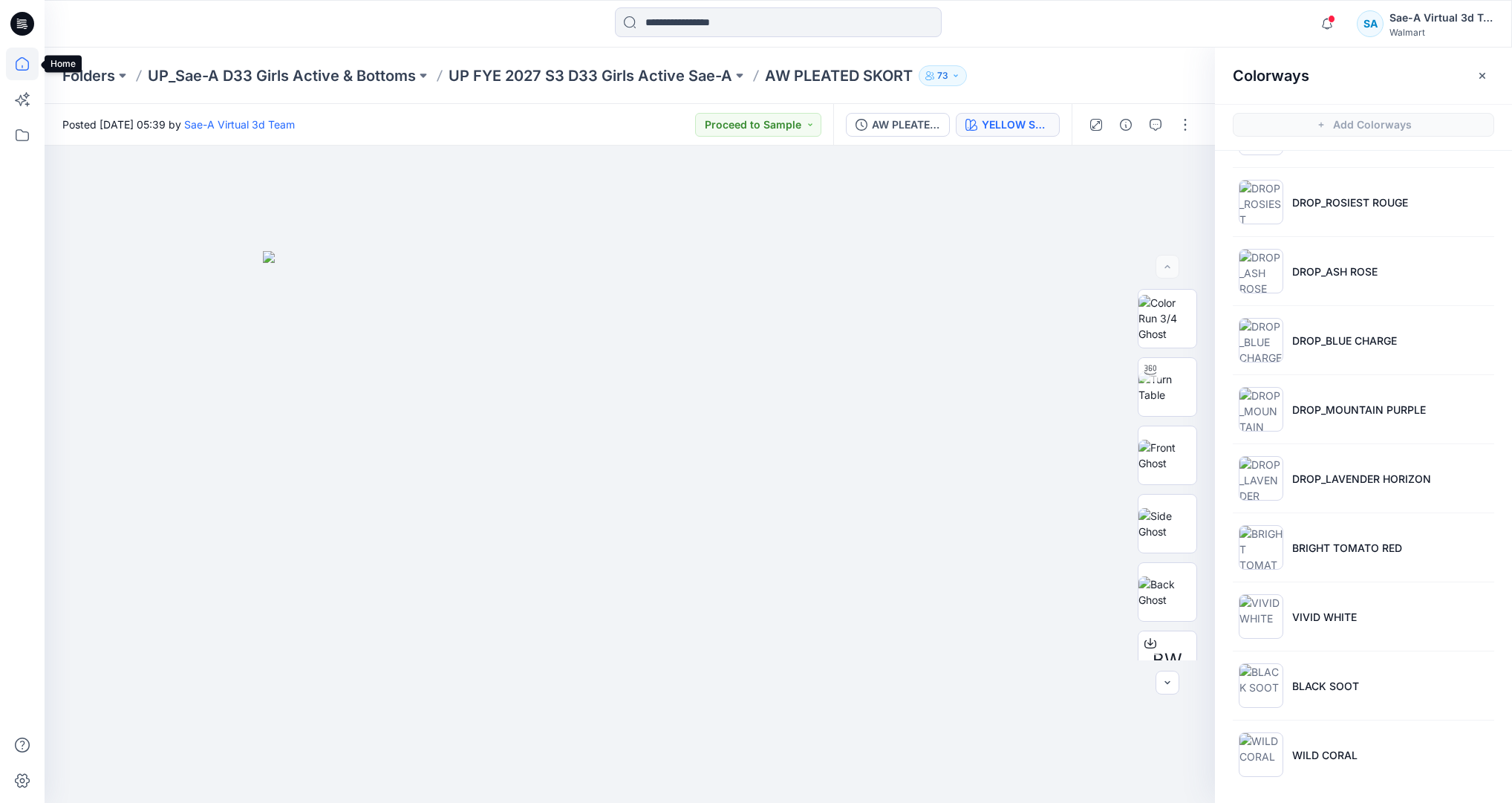
click at [32, 70] on icon at bounding box center [22, 63] width 32 height 32
